Goal: Information Seeking & Learning: Check status

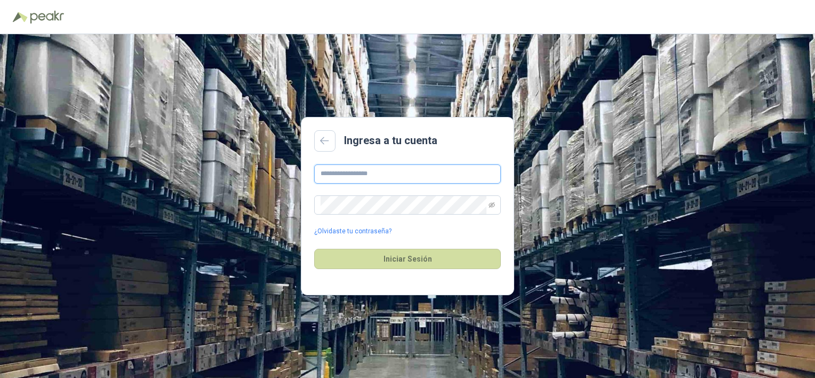
click at [344, 175] on input "text" at bounding box center [407, 173] width 187 height 19
type input "**********"
click at [391, 260] on button "Iniciar Sesión" at bounding box center [407, 259] width 187 height 20
click at [424, 260] on button "Iniciar Sesión" at bounding box center [407, 259] width 187 height 20
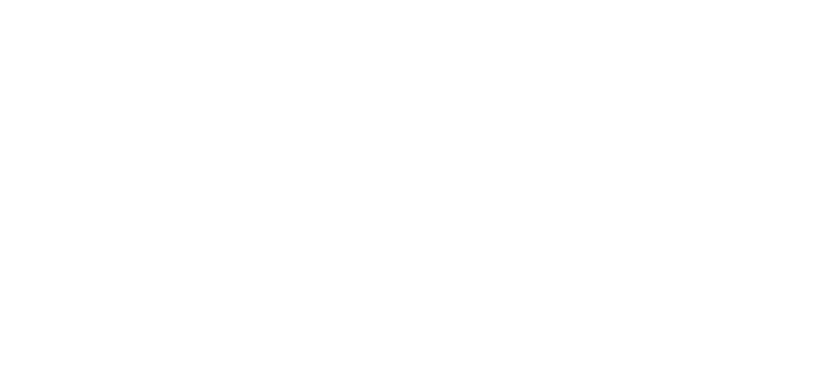
click at [243, 0] on html at bounding box center [407, 0] width 815 height 0
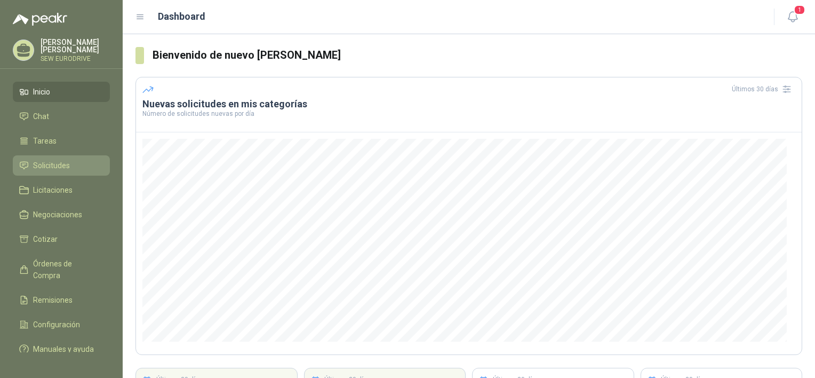
click at [59, 160] on span "Solicitudes" at bounding box center [51, 165] width 37 height 12
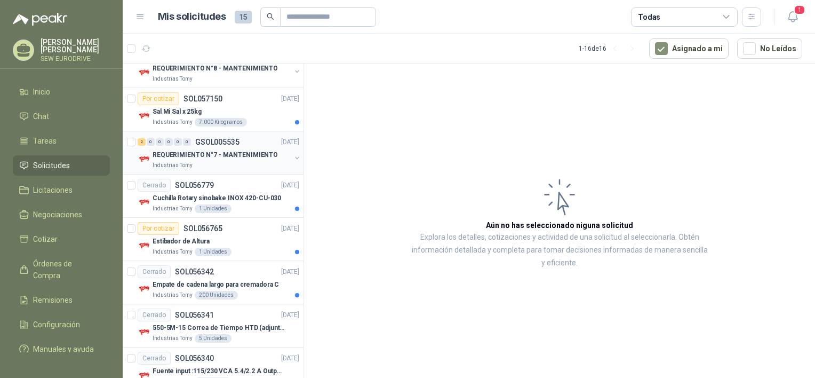
scroll to position [267, 0]
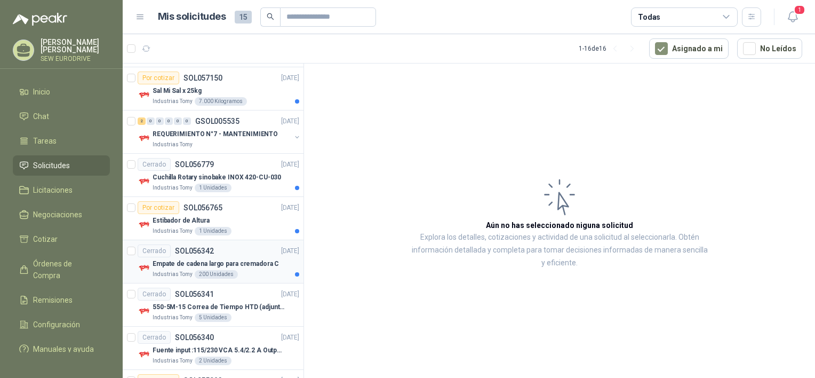
click at [243, 259] on p "Empate de cadena largo para cremadora C" at bounding box center [216, 264] width 126 height 10
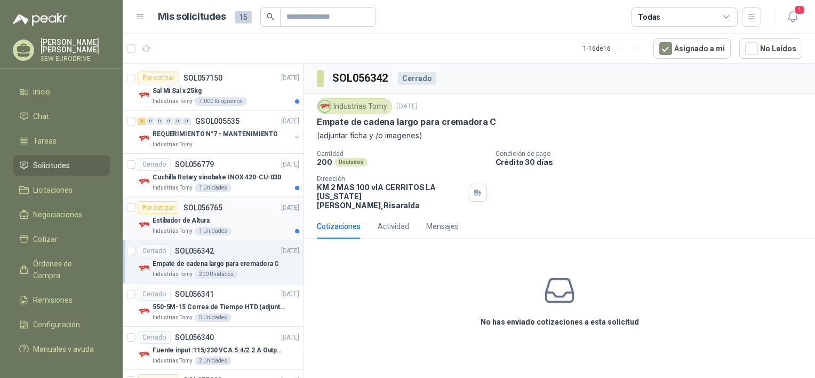
click at [241, 222] on div "Estibador de Altura" at bounding box center [226, 220] width 147 height 13
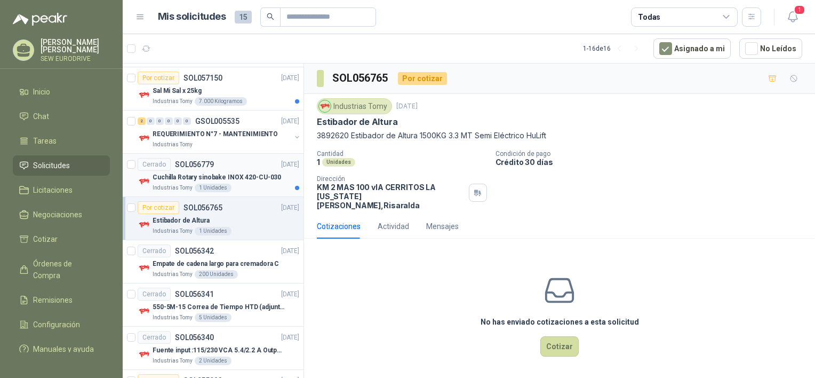
click at [237, 177] on p "Cuchilla Rotary sinobake INOX 420-CU-030" at bounding box center [217, 177] width 129 height 10
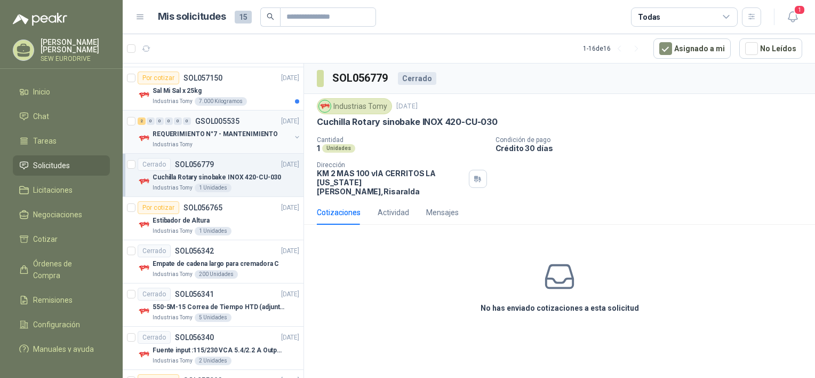
click at [238, 129] on p "REQUERIMIENTO N°7 - MANTENIMIENTO" at bounding box center [215, 134] width 125 height 10
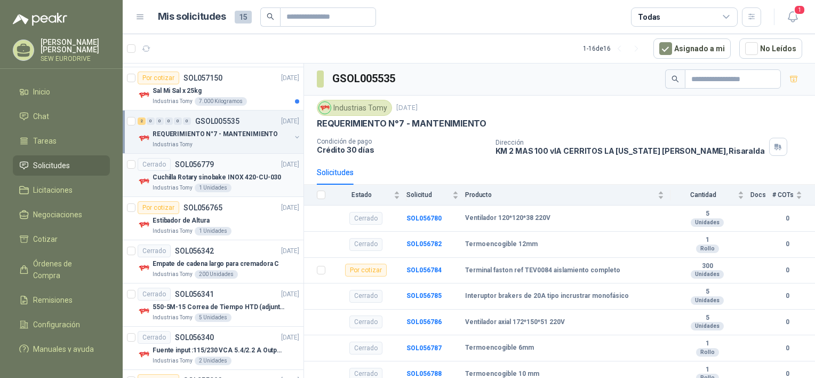
scroll to position [213, 0]
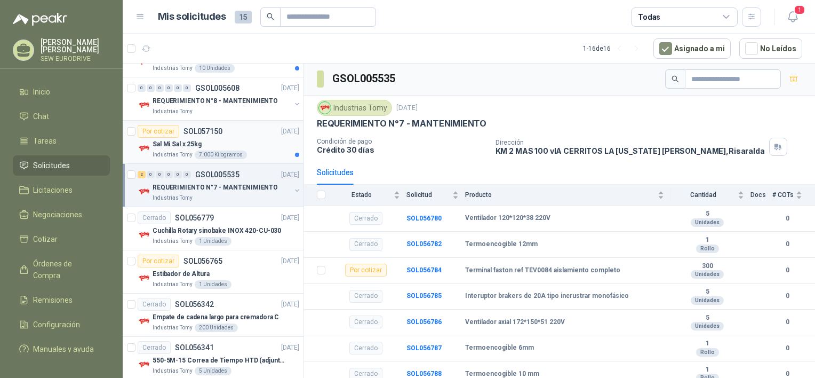
click at [217, 139] on div "Sal Mi Sal x 25kg" at bounding box center [226, 144] width 147 height 13
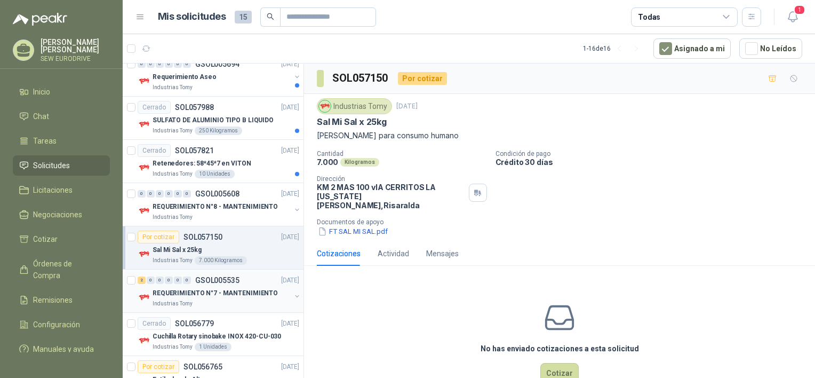
scroll to position [107, 0]
click at [226, 205] on p "REQUERIMIENTO N°8 - MANTENIMIENTO" at bounding box center [215, 208] width 125 height 10
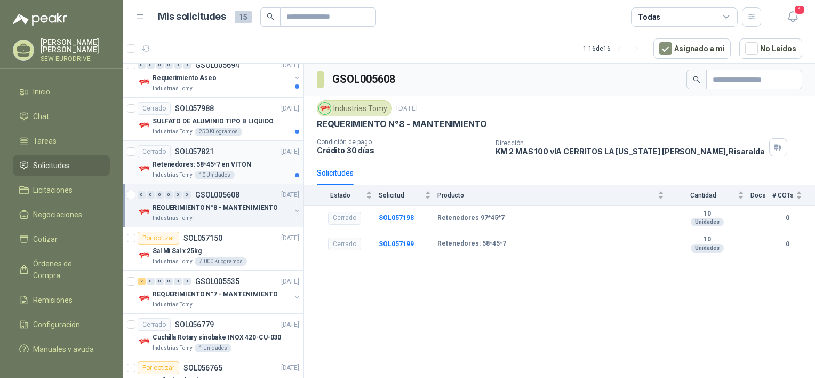
click at [247, 156] on div "Cerrado SOL057821 [DATE]" at bounding box center [219, 151] width 162 height 13
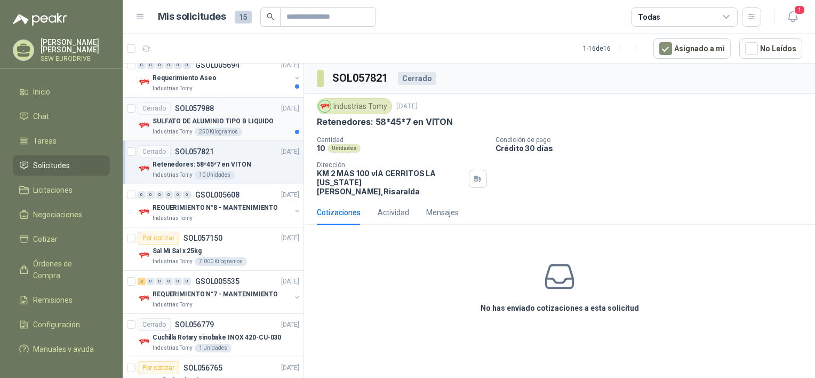
click at [211, 117] on p "SULFATO DE ALUMINIO TIPO B LIQUIDO" at bounding box center [213, 121] width 121 height 10
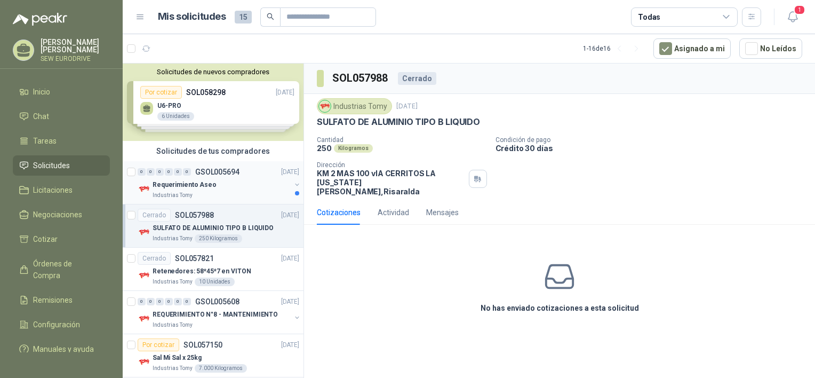
click at [214, 177] on div "0 0 0 0 0 0 GSOL005694 [DATE]" at bounding box center [220, 171] width 164 height 13
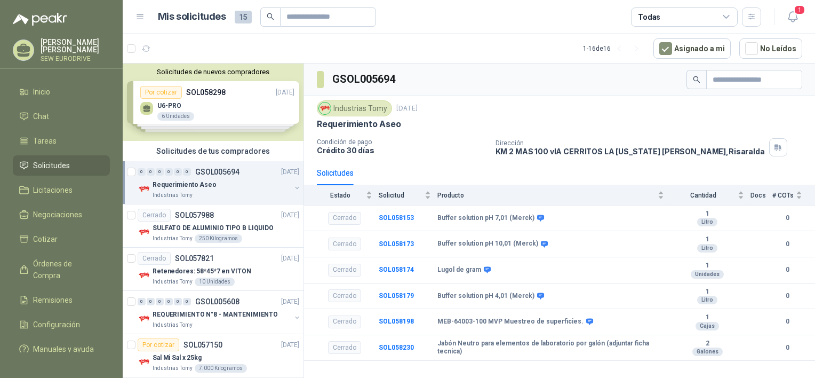
click at [209, 103] on div "Solicitudes de nuevos compradores Por cotizar SOL058298 [DATE] U6-PRO 6 Unidade…" at bounding box center [213, 101] width 181 height 77
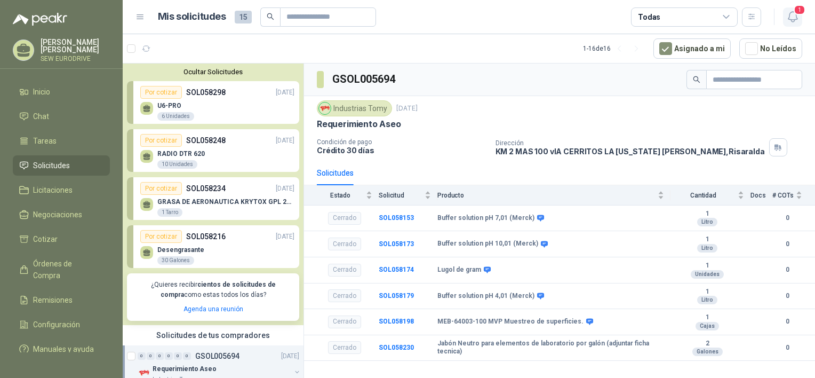
click at [791, 15] on icon "button" at bounding box center [792, 16] width 13 height 13
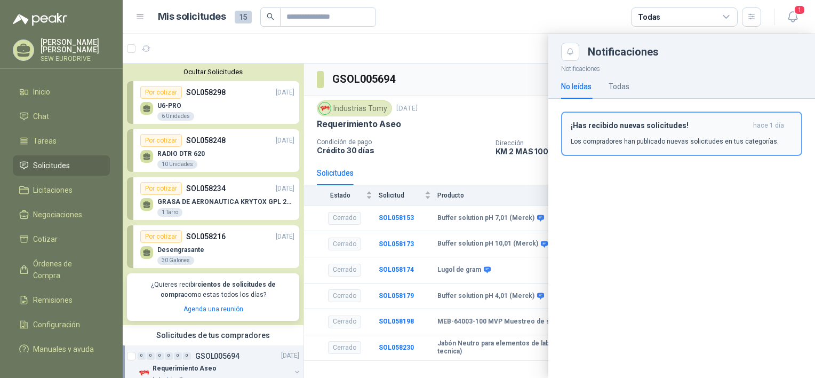
click at [662, 138] on p "Los compradores han publicado nuevas solicitudes en tus categorías." at bounding box center [675, 142] width 208 height 10
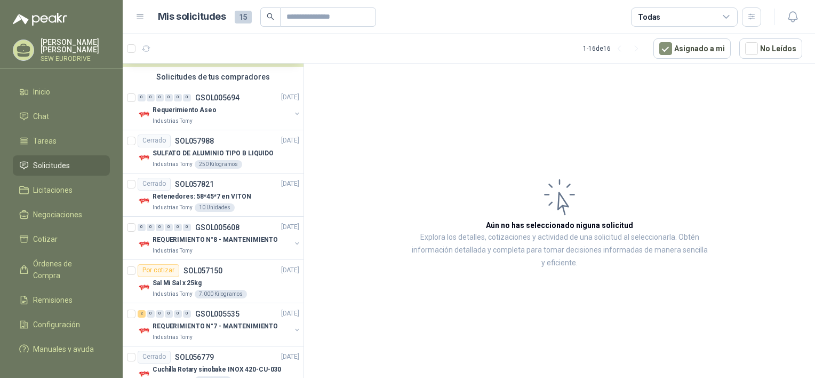
scroll to position [320, 0]
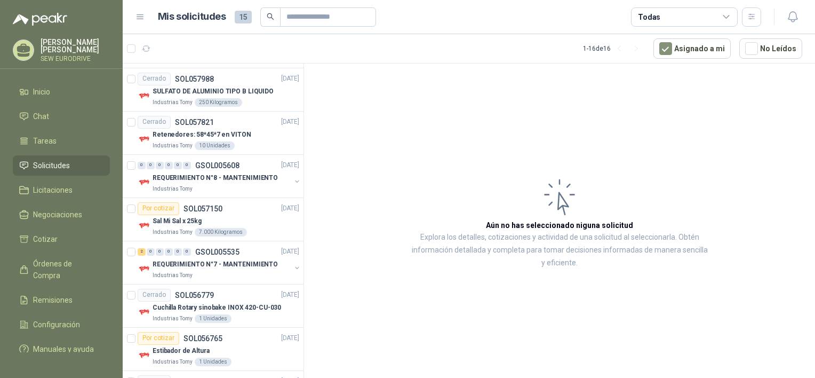
click at [419, 90] on article "Aún no has seleccionado niguna solicitud Explora los detalles, cotizaciones y a…" at bounding box center [559, 222] width 511 height 318
click at [47, 49] on div "[PERSON_NAME] SEW EURODRIVE" at bounding box center [75, 49] width 69 height 23
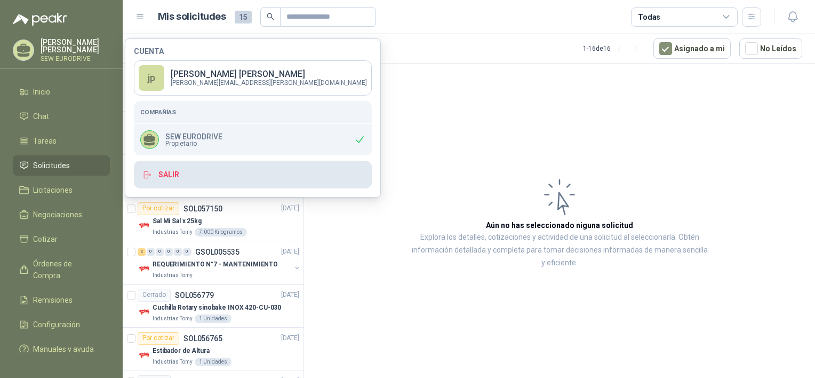
click at [172, 179] on button "Salir" at bounding box center [253, 175] width 238 height 28
